Goal: Task Accomplishment & Management: Complete application form

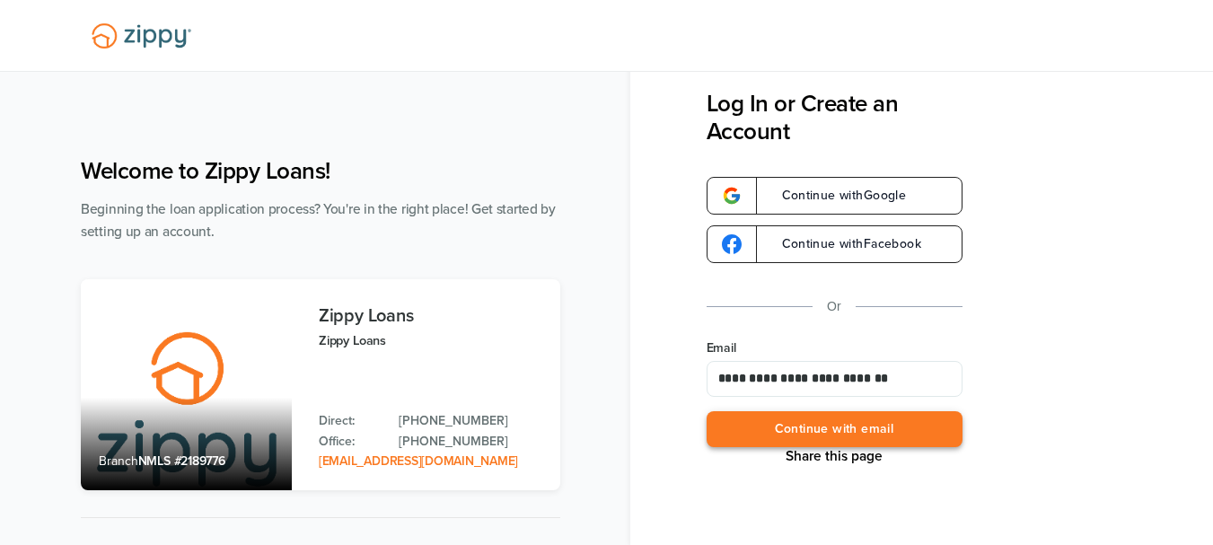
type input "**********"
click at [906, 434] on button "Continue with email" at bounding box center [835, 429] width 256 height 37
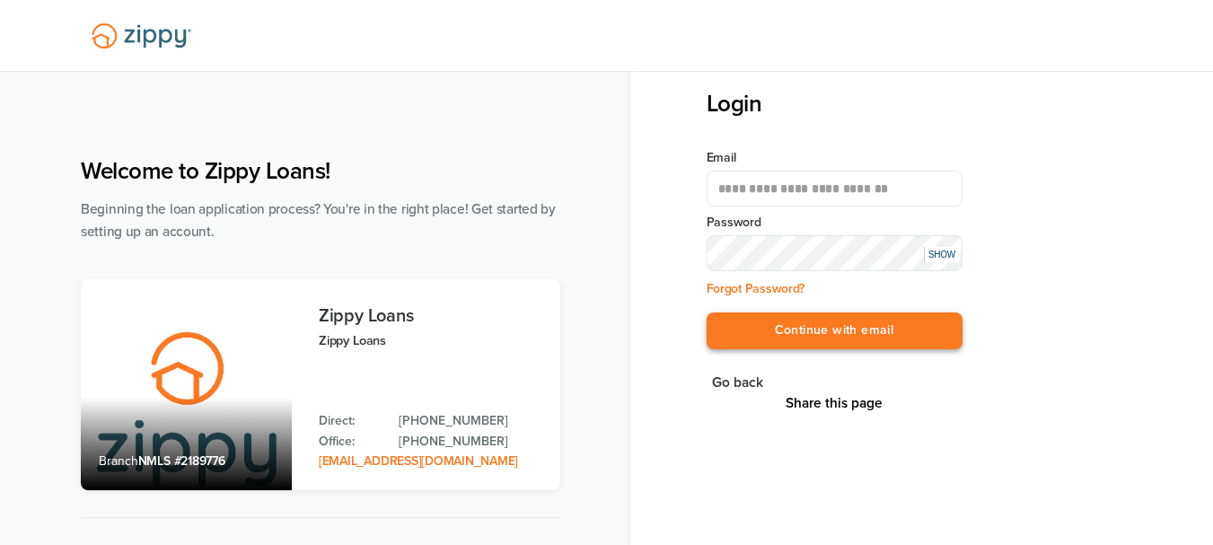
click at [860, 334] on button "Continue with email" at bounding box center [835, 330] width 256 height 37
